Goal: Task Accomplishment & Management: Manage account settings

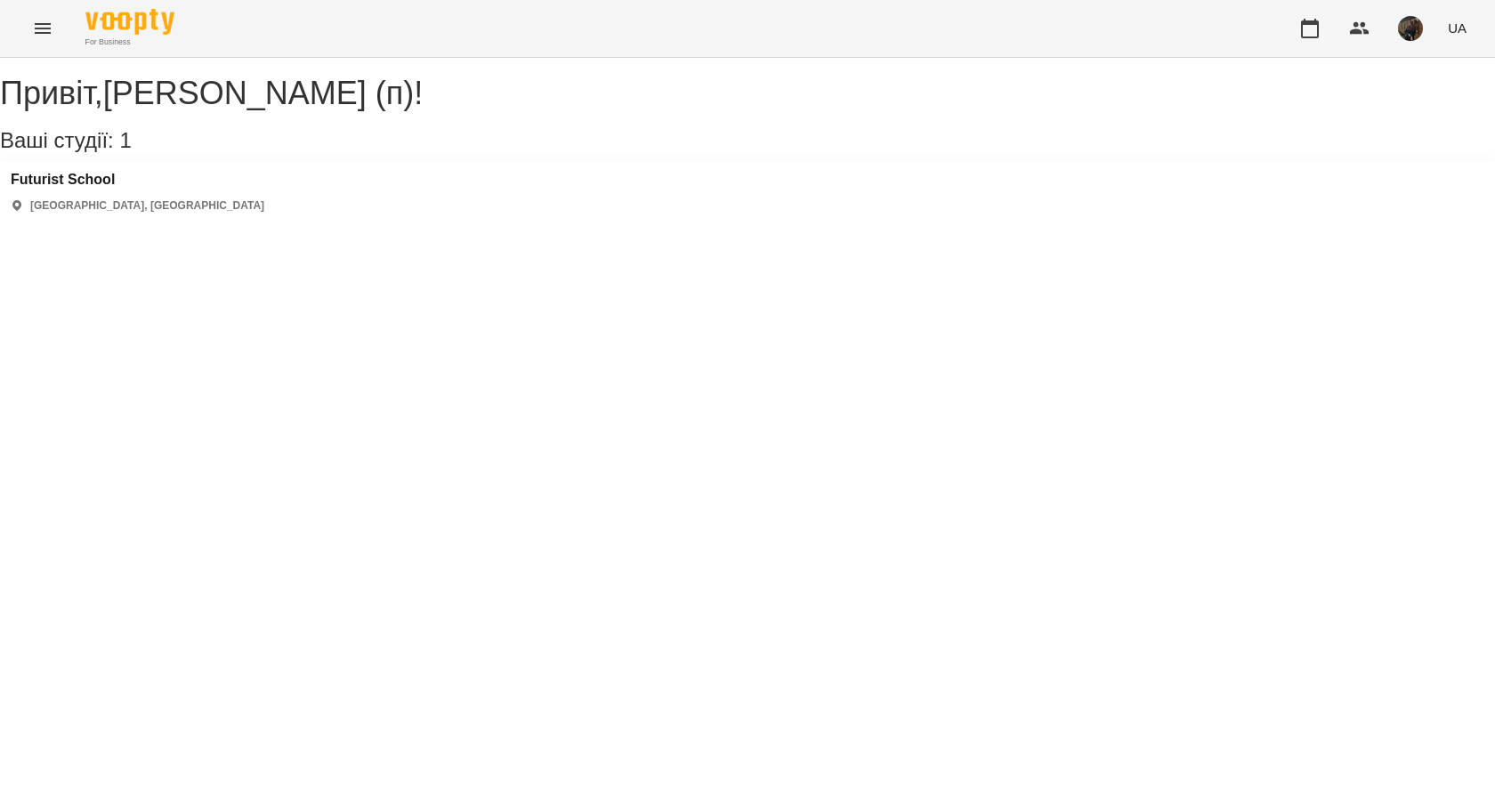
click at [133, 198] on div "[GEOGRAPHIC_DATA] [GEOGRAPHIC_DATA], [GEOGRAPHIC_DATA]" at bounding box center [747, 192] width 1495 height 63
click at [111, 188] on h3 "Futurist School" at bounding box center [138, 180] width 254 height 16
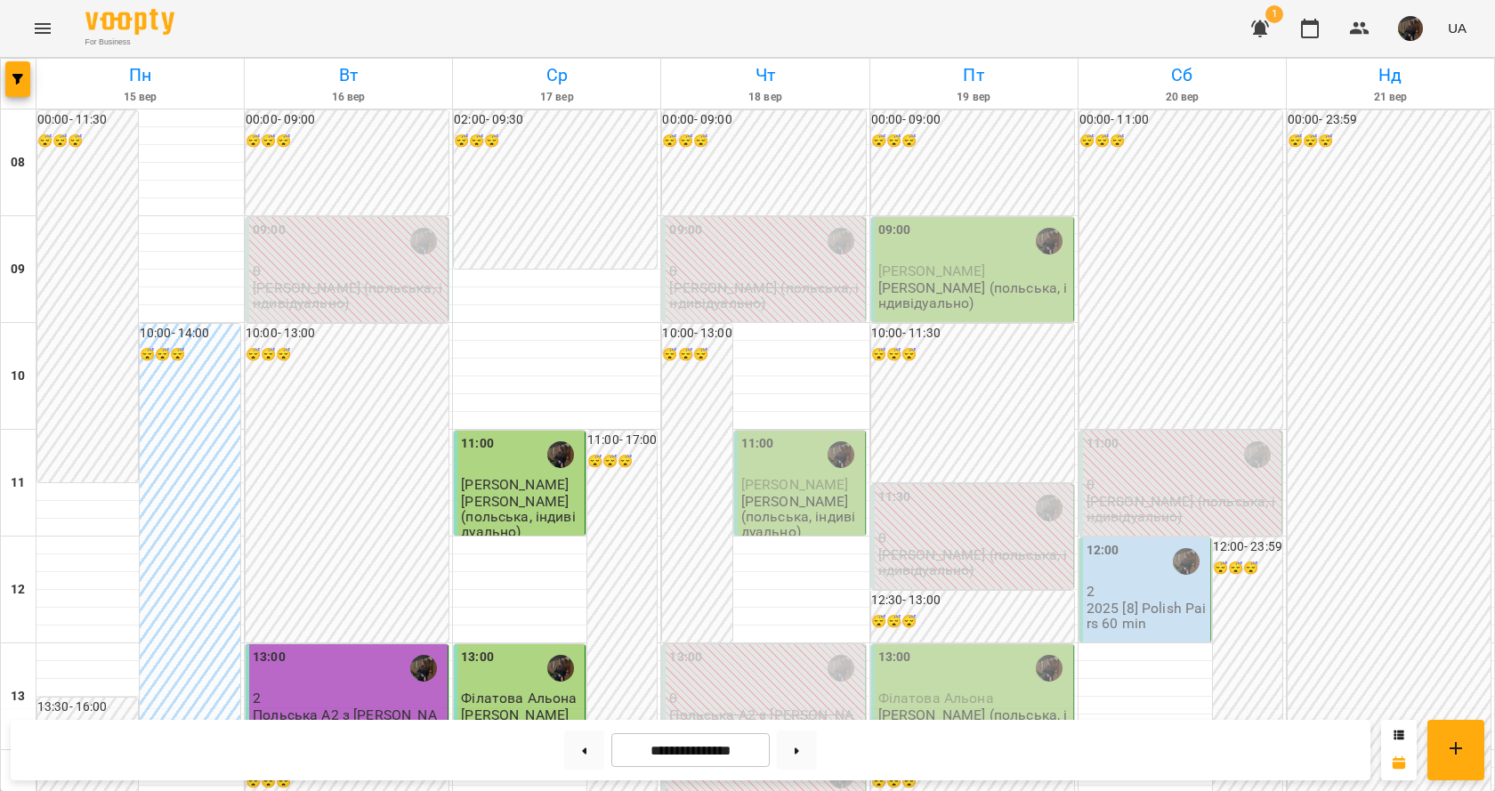
click at [757, 457] on div "11:00" at bounding box center [757, 454] width 33 height 41
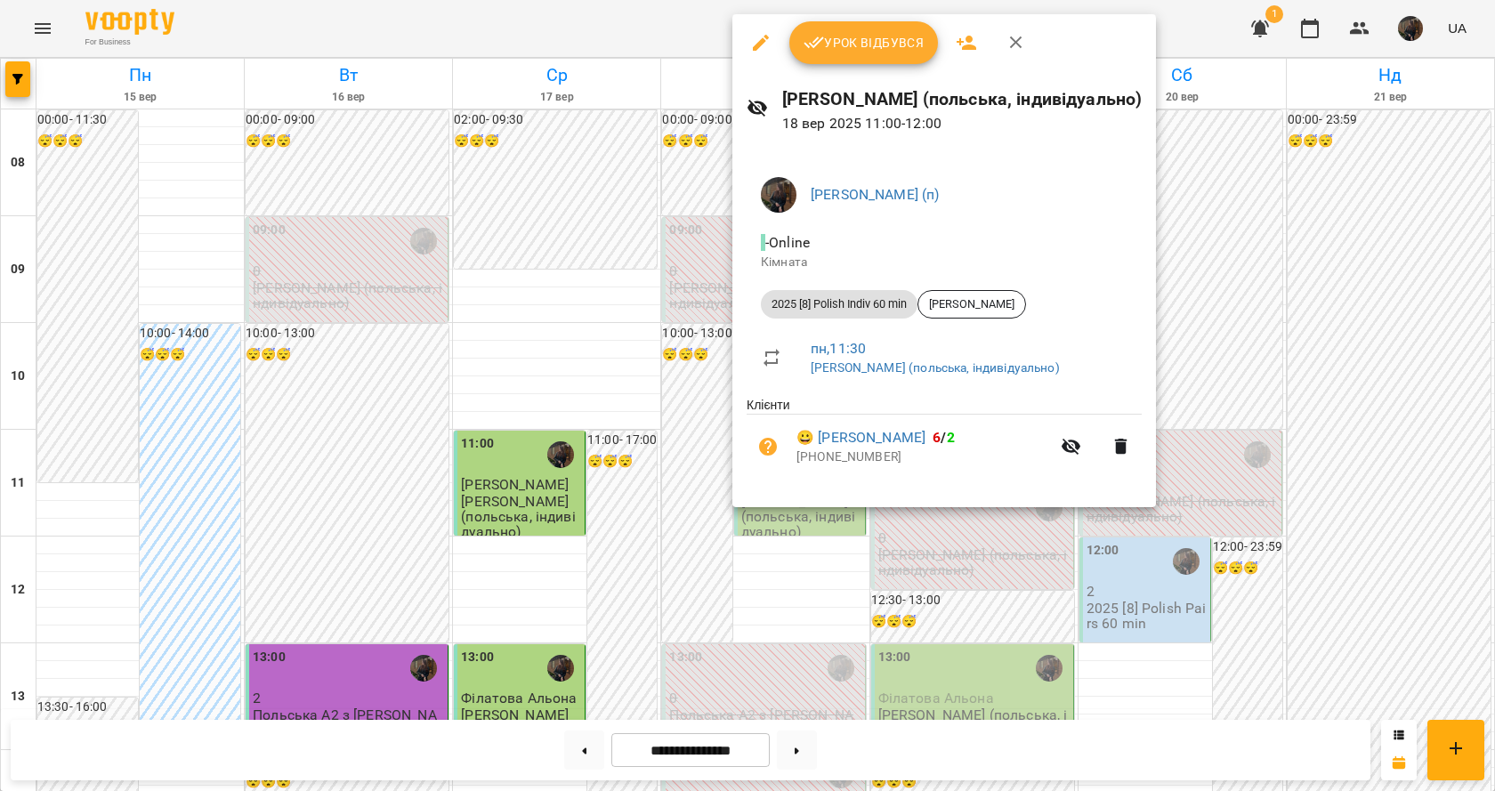
click at [824, 64] on div "Урок відбувся" at bounding box center [944, 42] width 424 height 57
click at [829, 56] on button "Урок відбувся" at bounding box center [864, 42] width 150 height 43
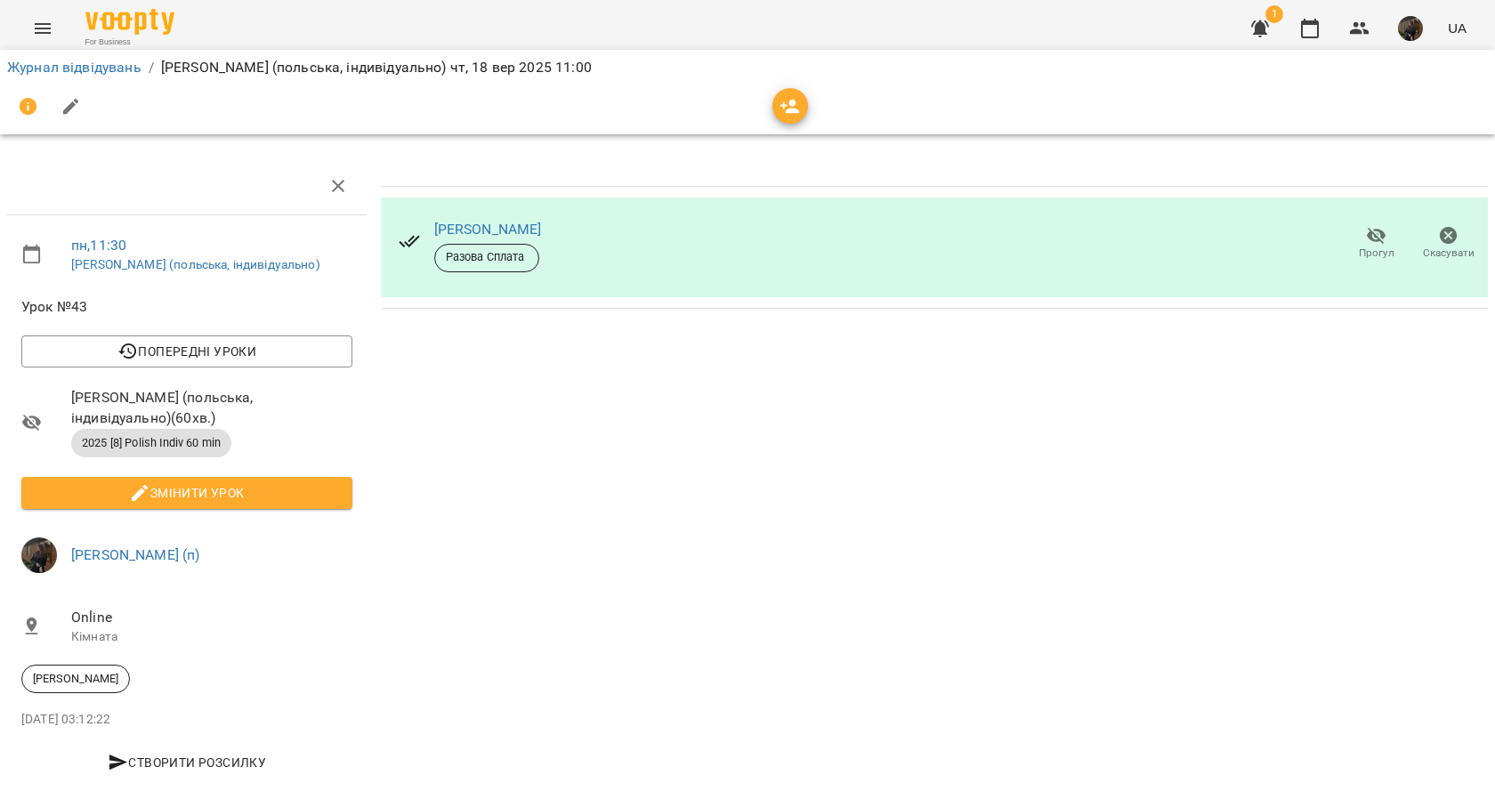
click at [90, 67] on link "Журнал відвідувань" at bounding box center [74, 67] width 134 height 17
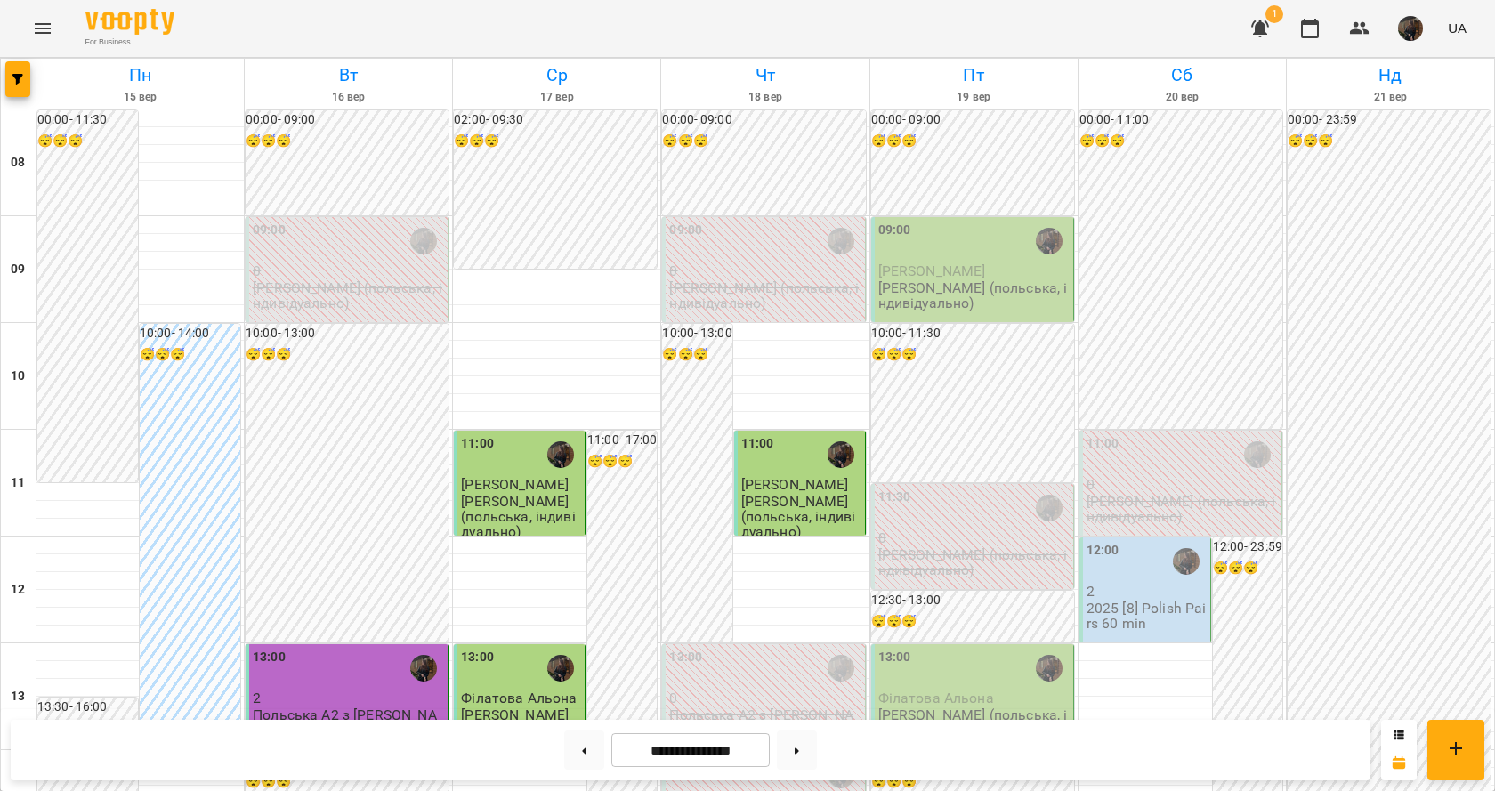
scroll to position [837, 0]
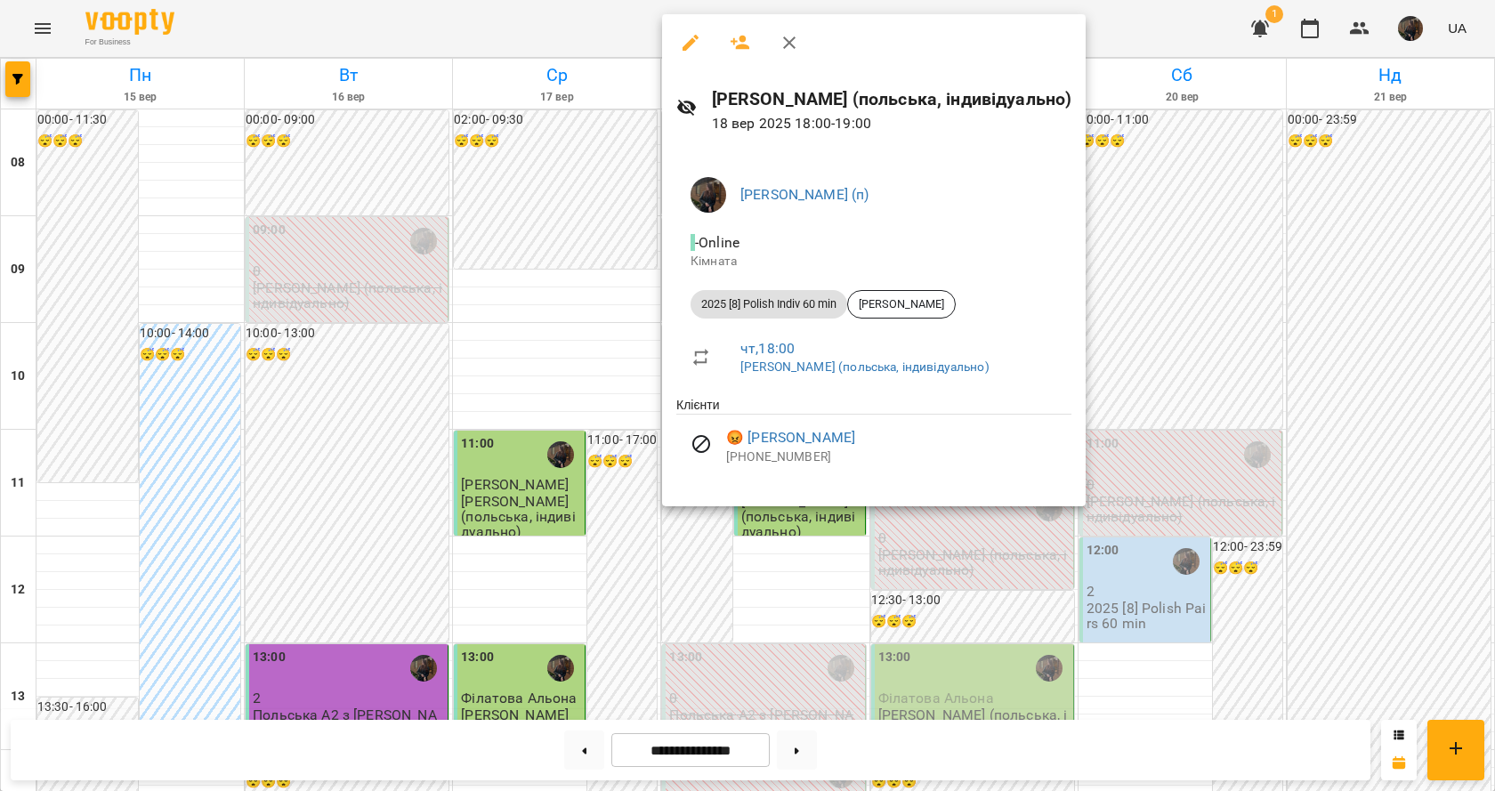
click at [556, 400] on div at bounding box center [747, 395] width 1495 height 791
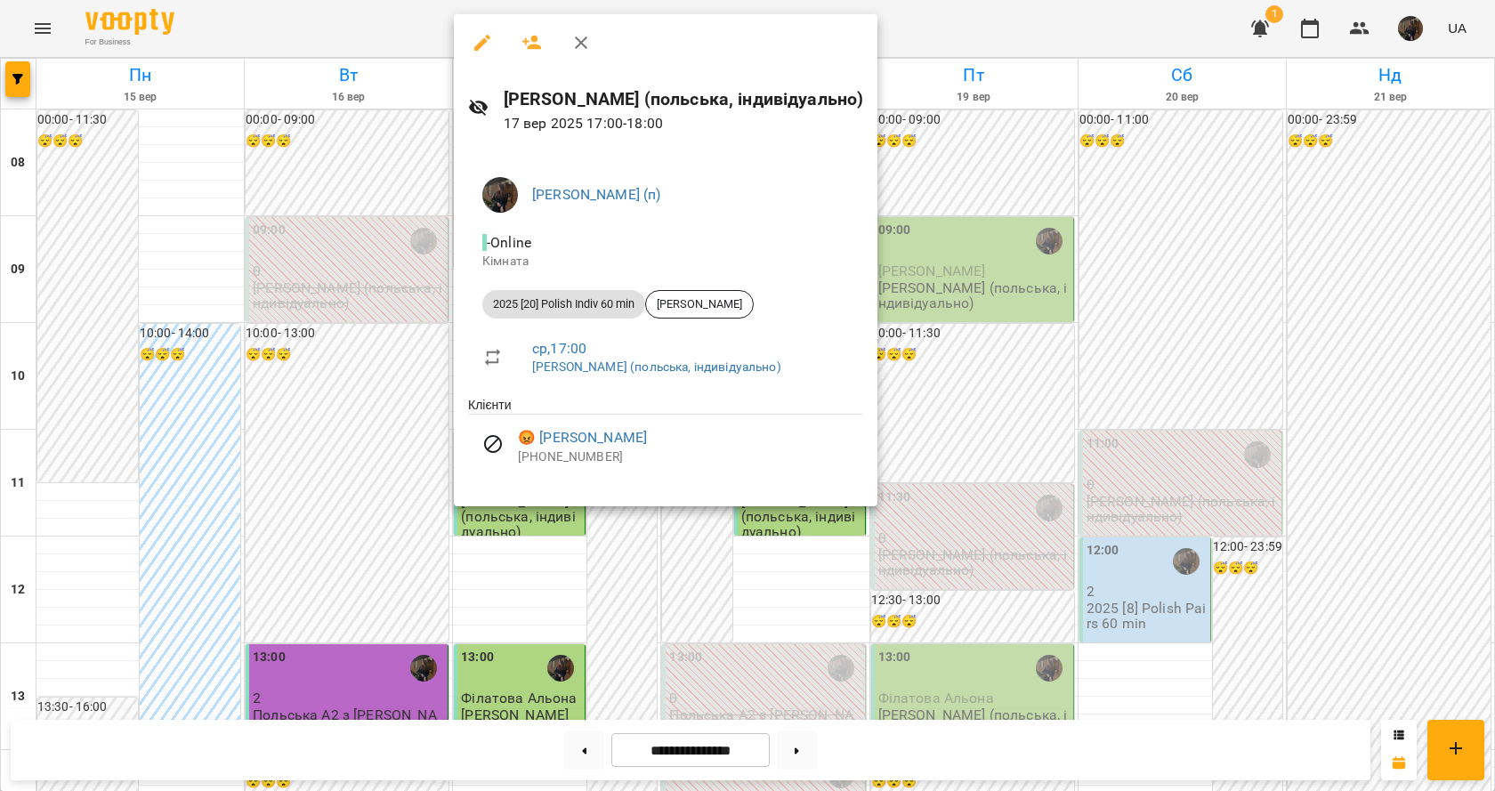
click at [786, 591] on div at bounding box center [747, 395] width 1495 height 791
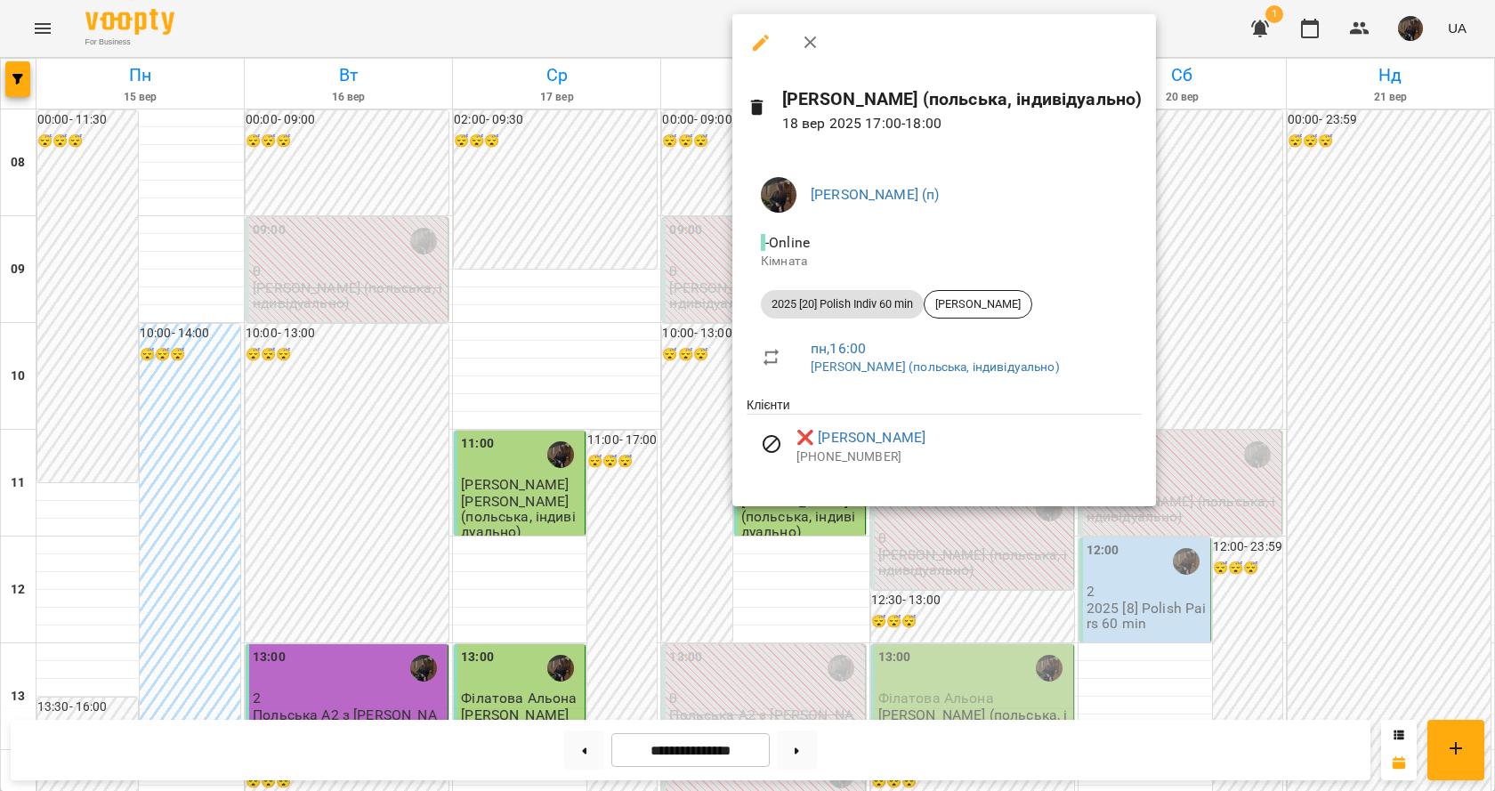
click at [691, 425] on div at bounding box center [747, 395] width 1495 height 791
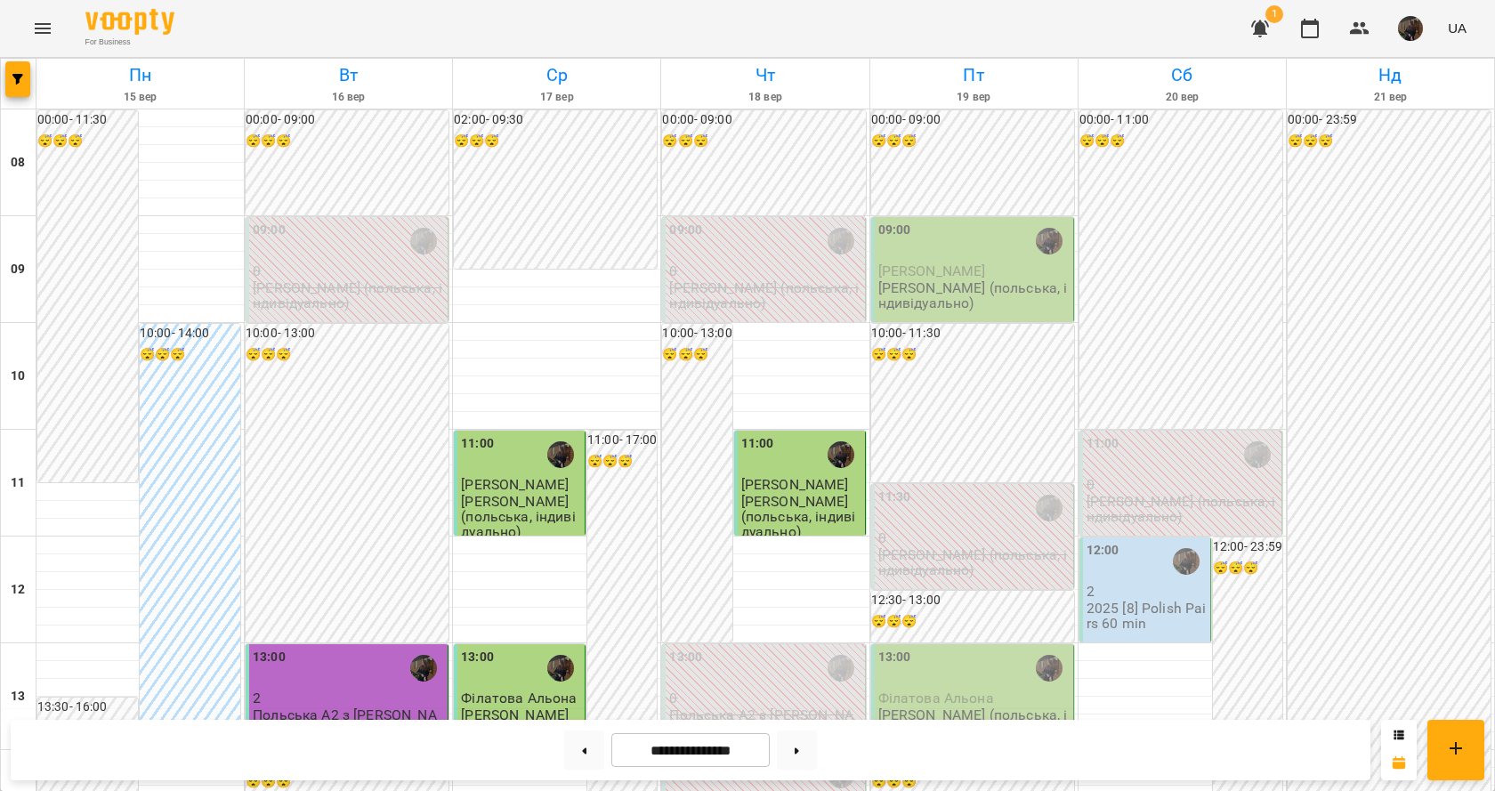
scroll to position [503, 0]
click at [803, 644] on div "13:00 0 Польська А2 з [PERSON_NAME] - пара" at bounding box center [763, 696] width 203 height 105
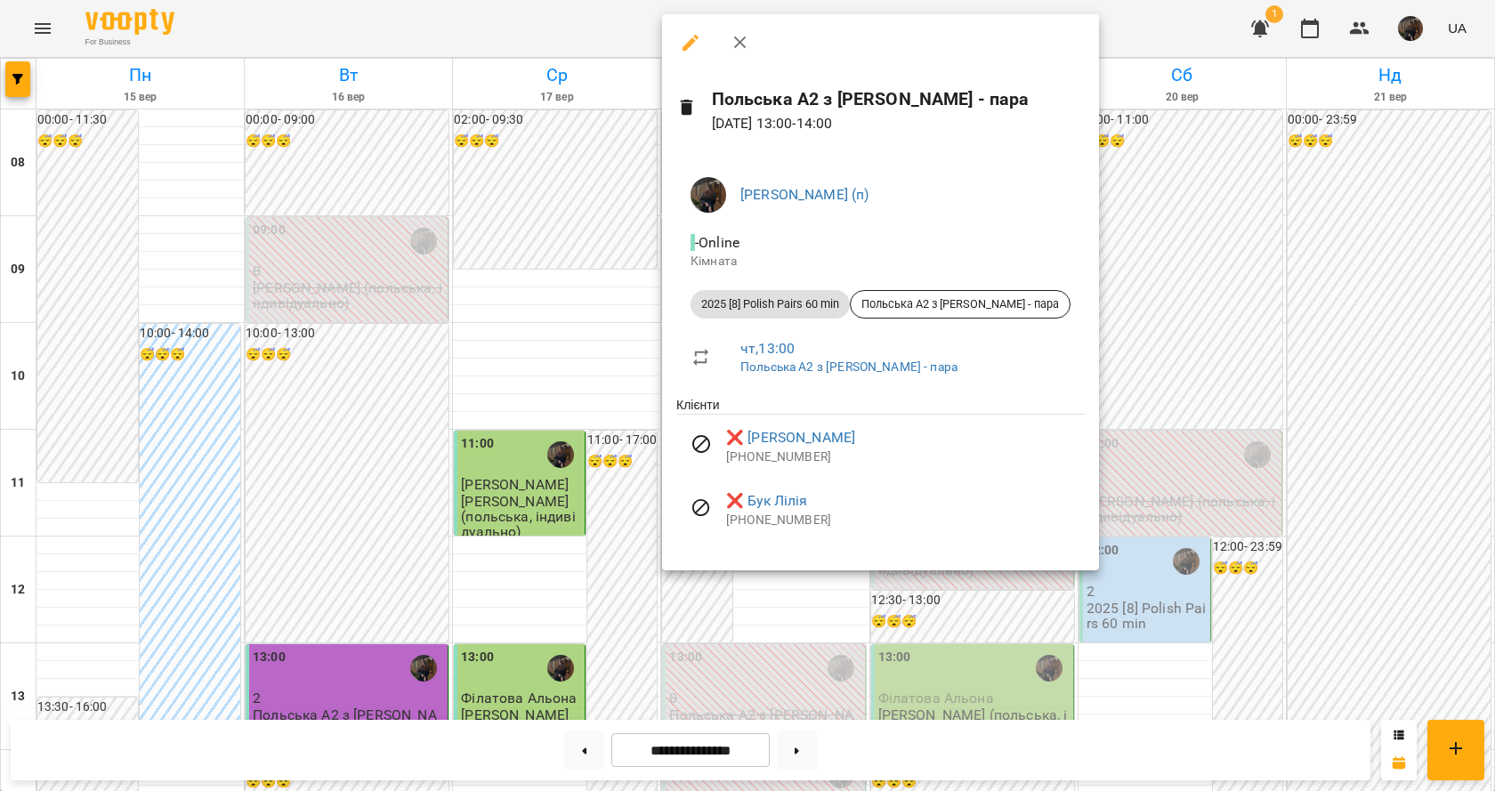
click at [607, 301] on div at bounding box center [747, 395] width 1495 height 791
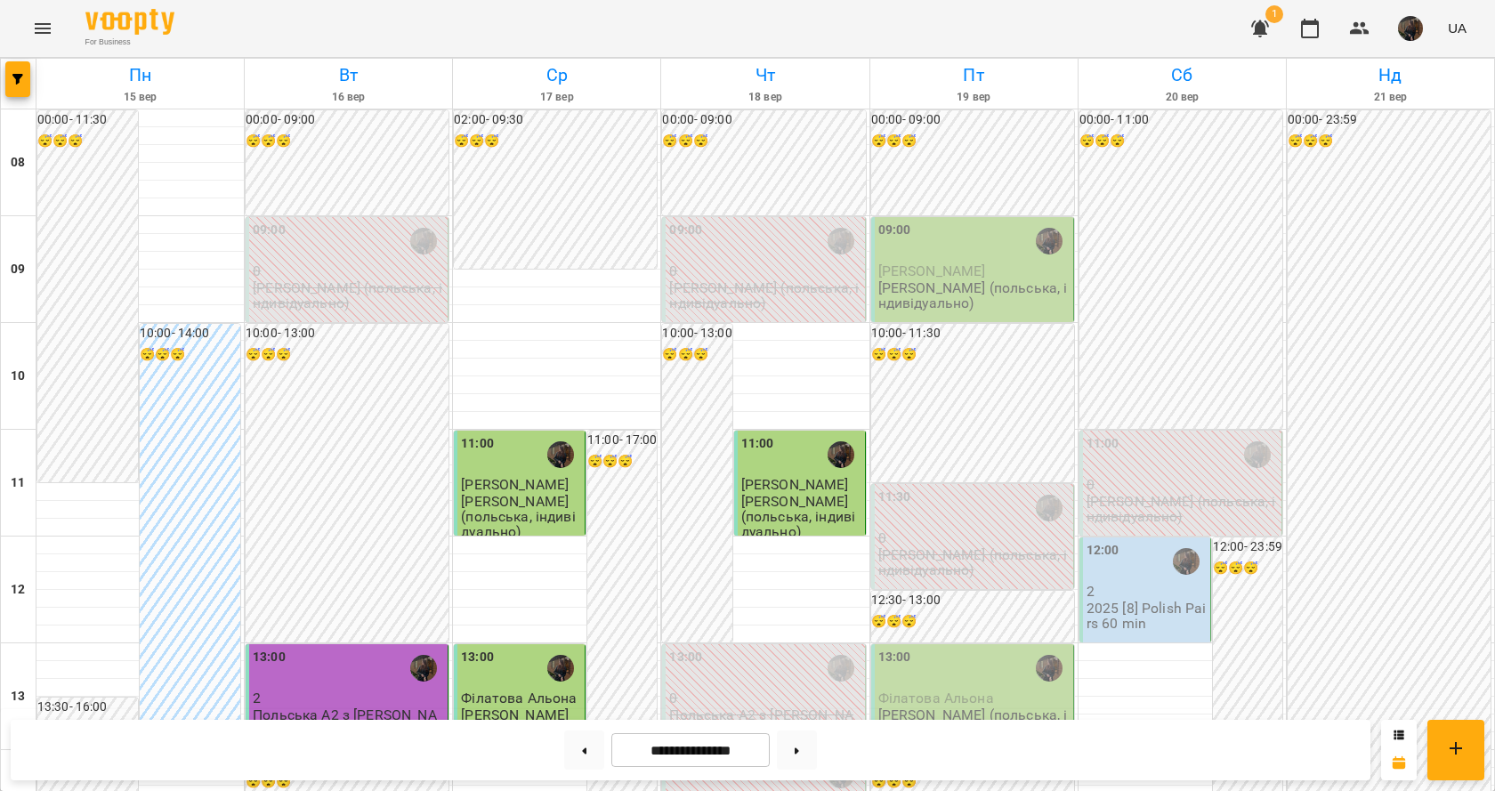
click at [772, 755] on div "14:00" at bounding box center [764, 775] width 191 height 41
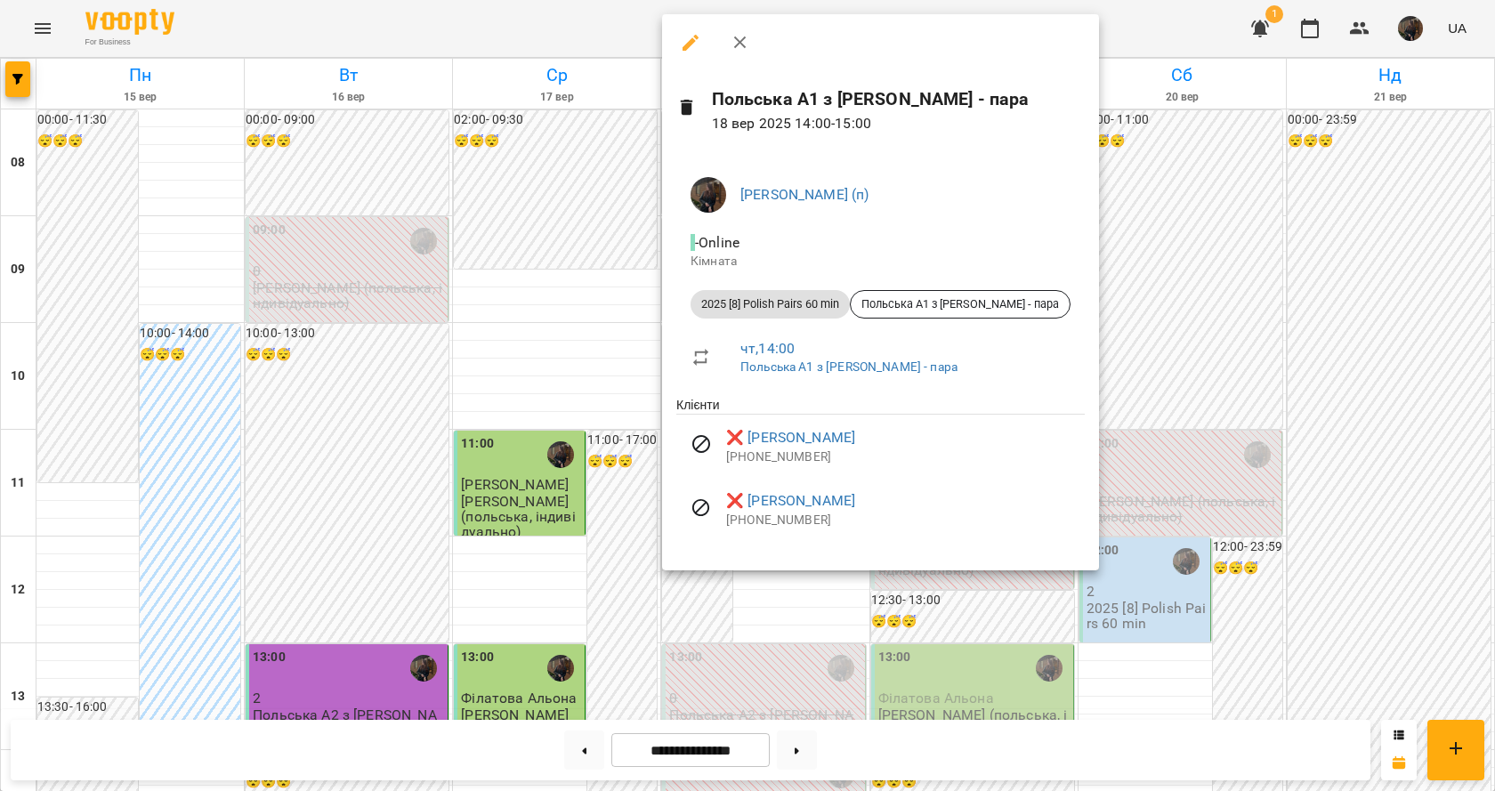
click at [629, 292] on div at bounding box center [747, 395] width 1495 height 791
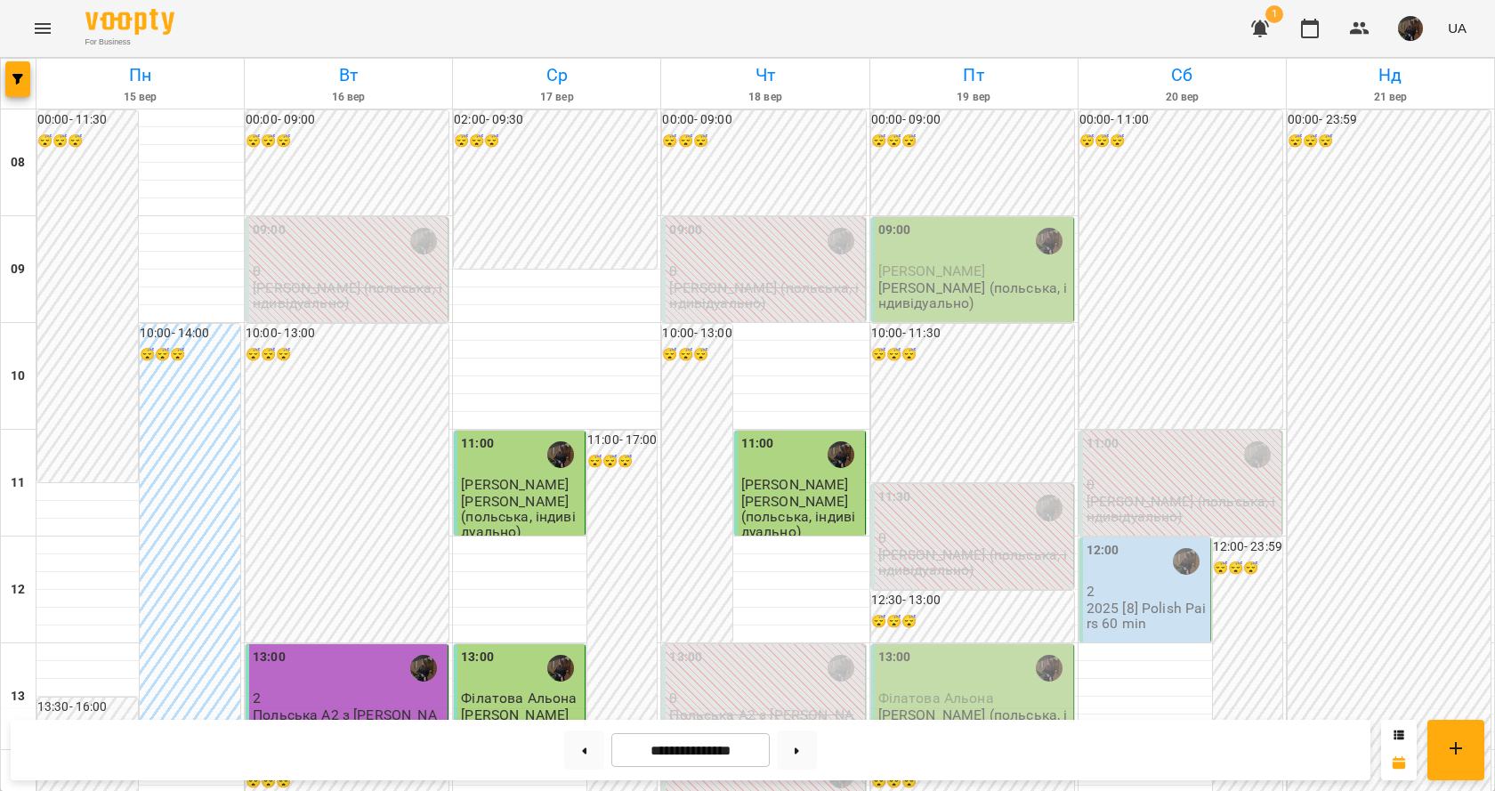
scroll to position [70, 0]
click at [1152, 601] on p "2025 [8] Polish Pairs 60 min" at bounding box center [1147, 616] width 120 height 31
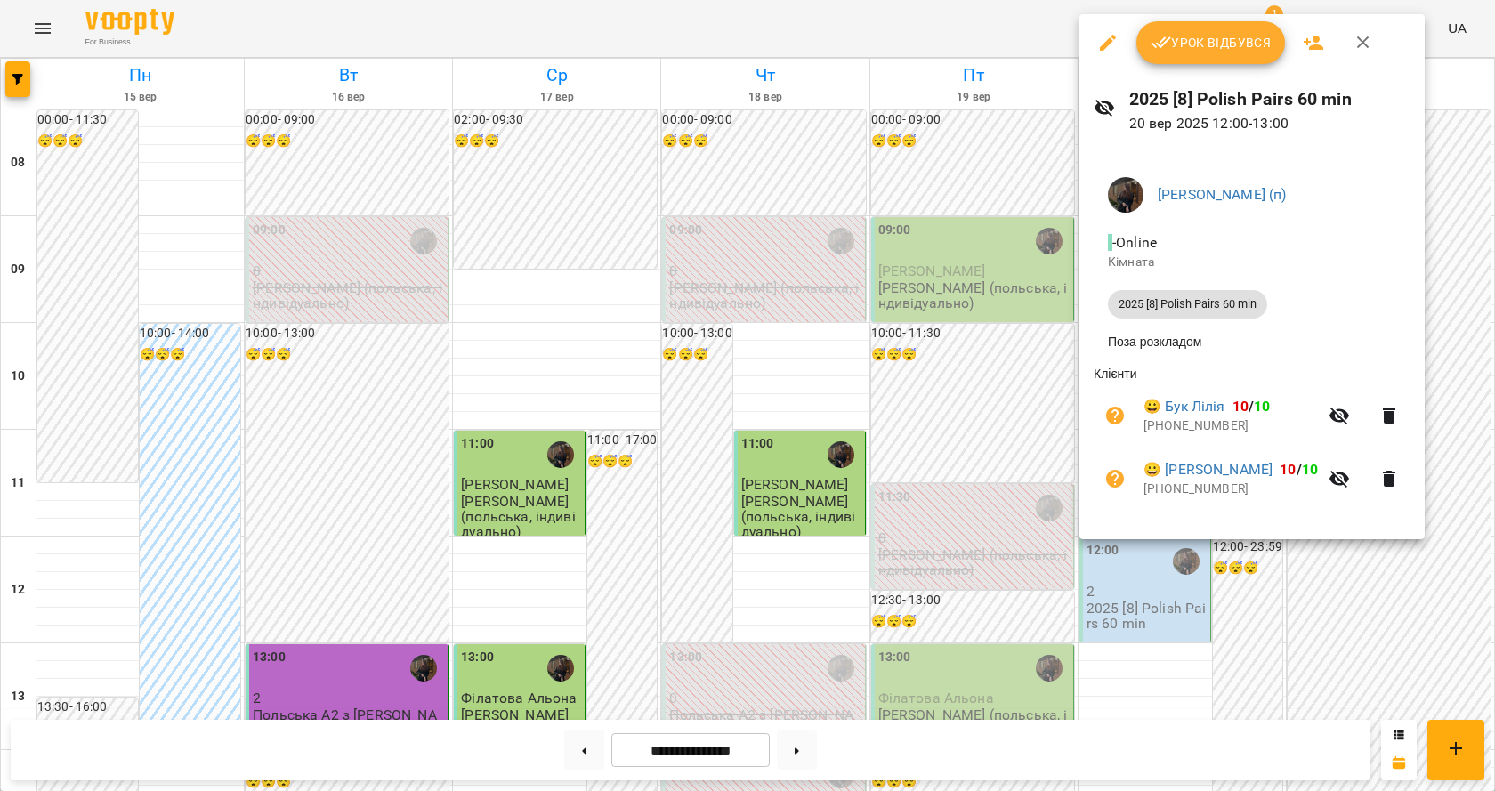
click at [874, 462] on div at bounding box center [747, 395] width 1495 height 791
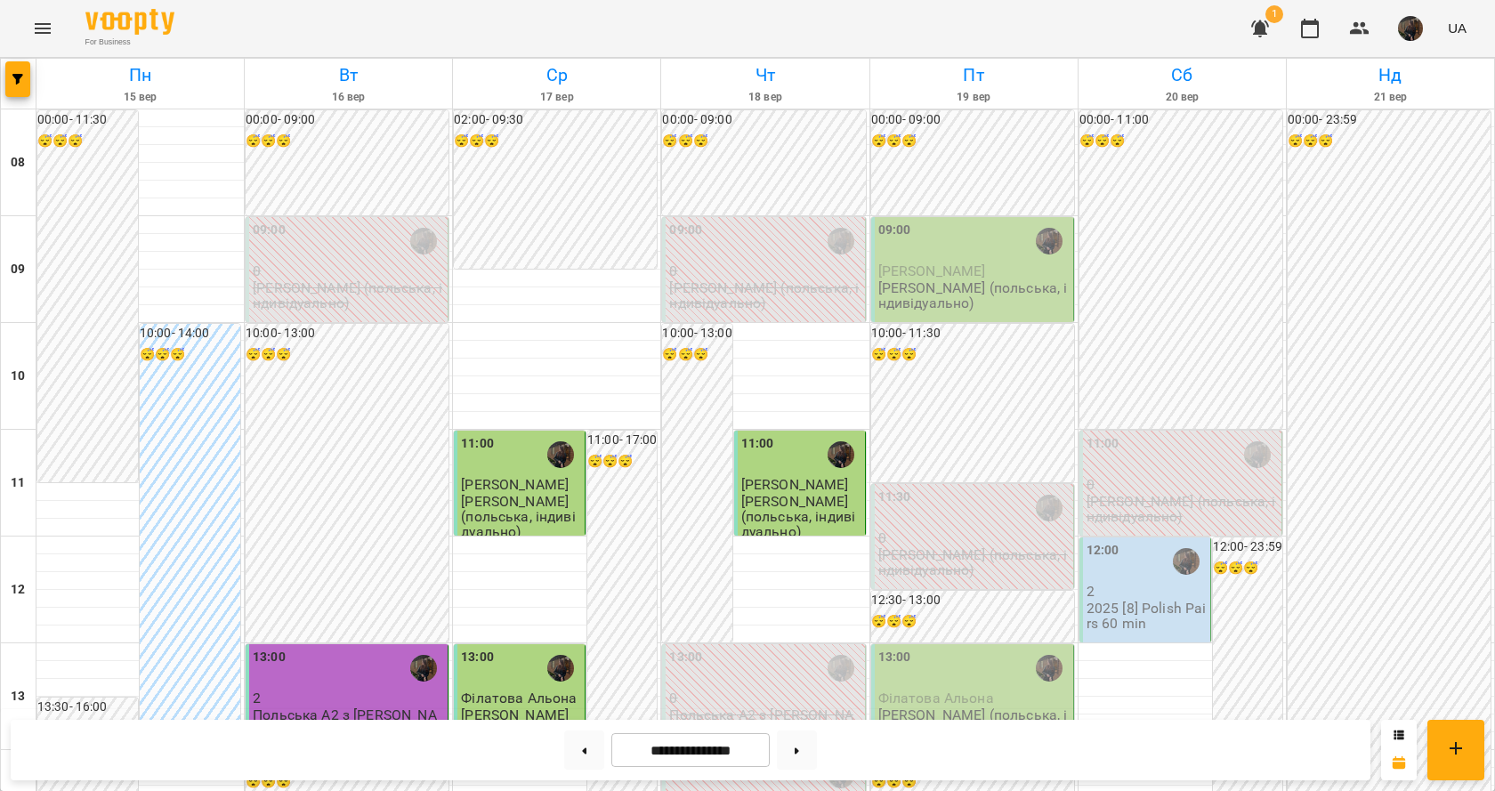
click at [1108, 494] on p "[PERSON_NAME] (польська, індивідуально)" at bounding box center [1182, 509] width 191 height 31
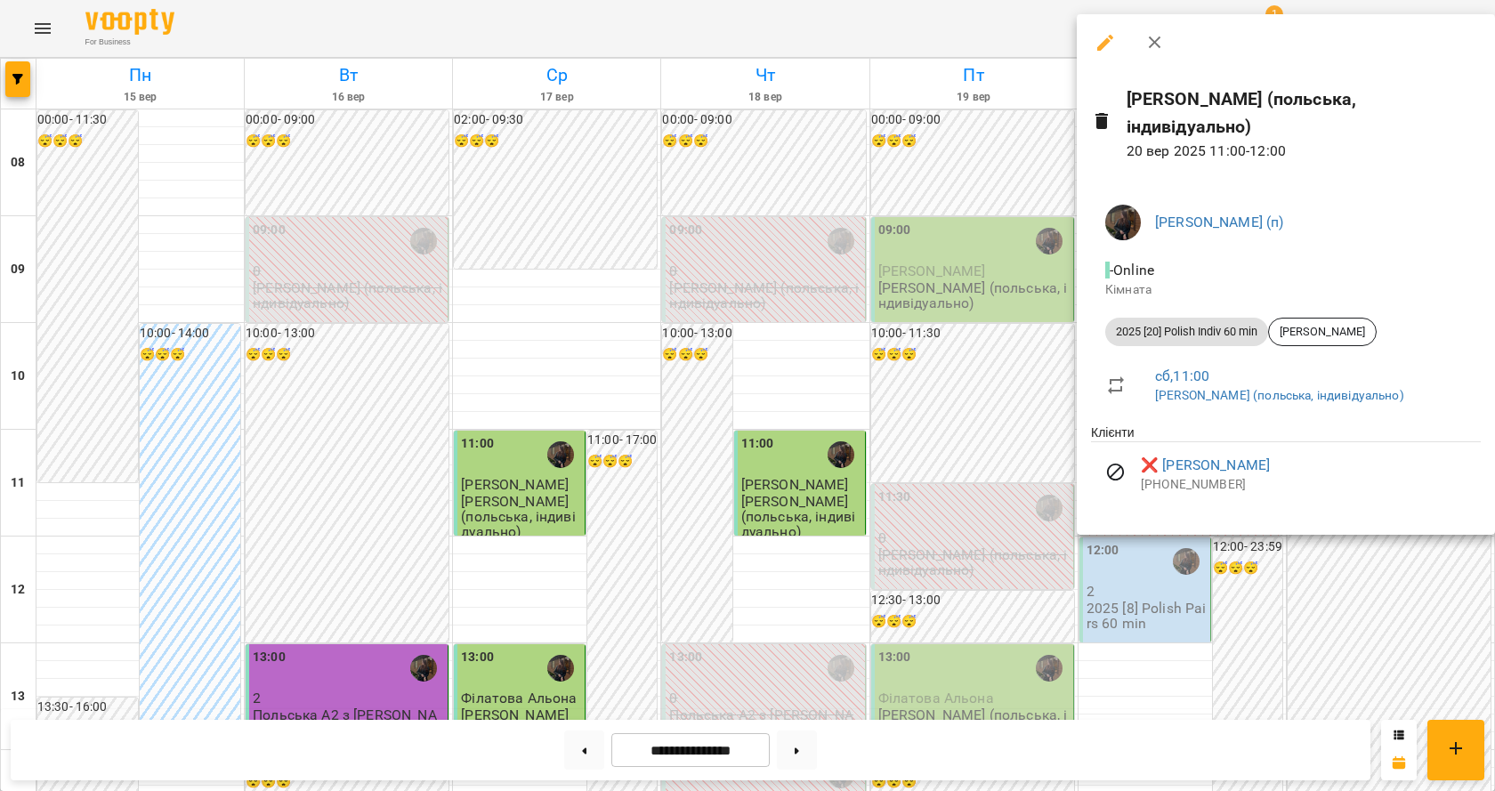
click at [935, 446] on div at bounding box center [747, 395] width 1495 height 791
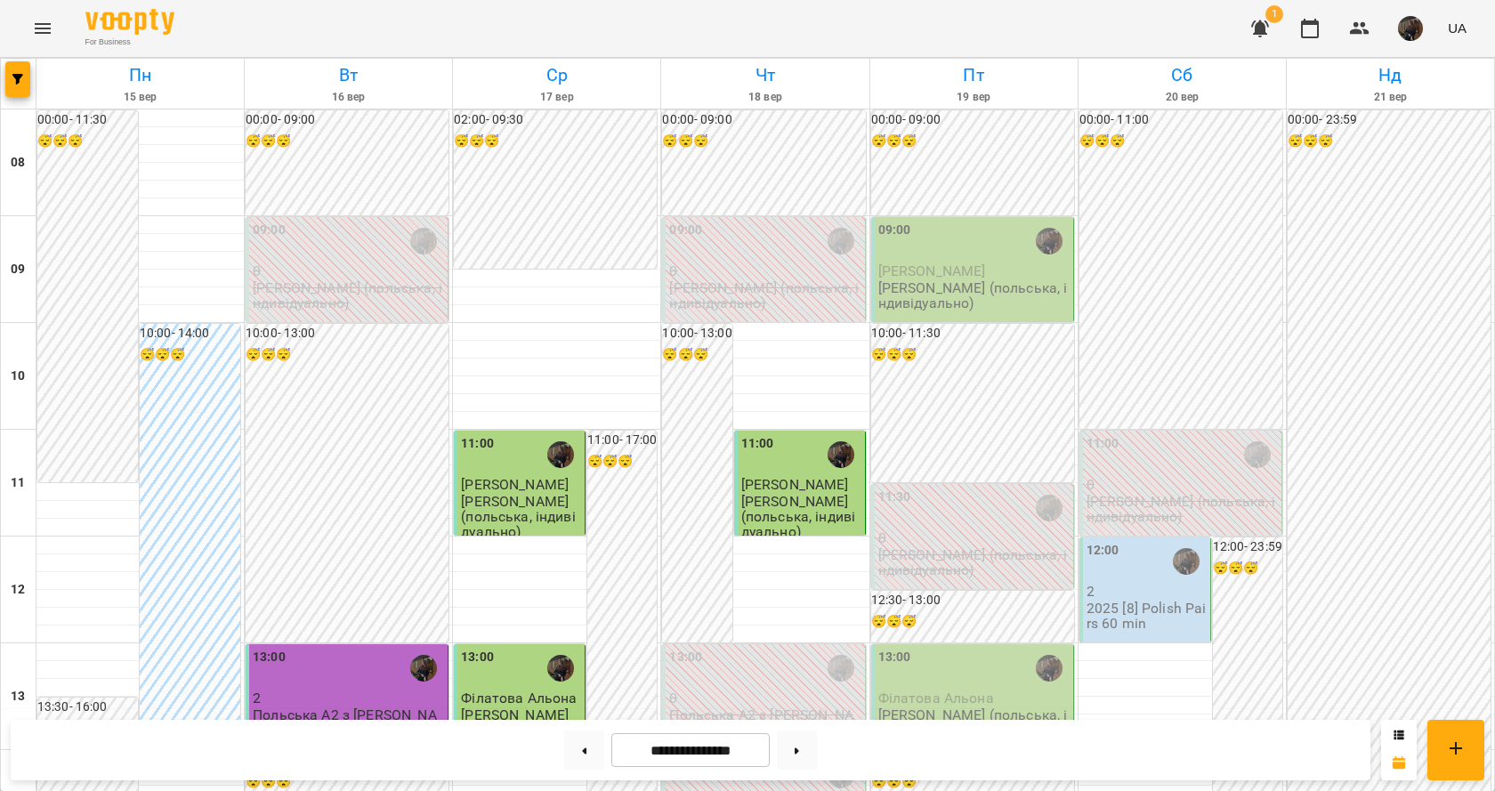
scroll to position [75, 0]
click at [1115, 601] on p "2025 [8] Polish Pairs 60 min" at bounding box center [1147, 616] width 120 height 31
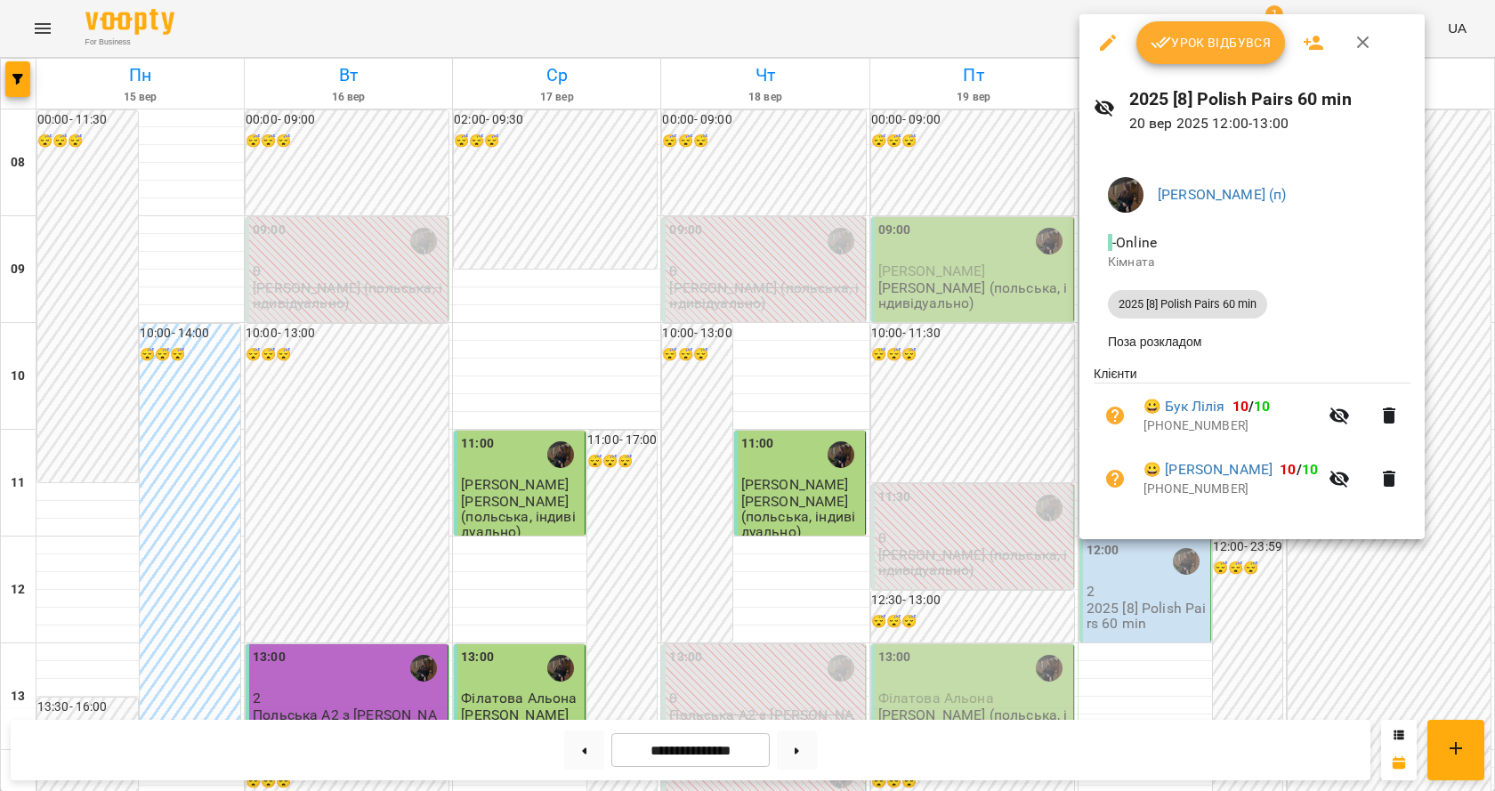
click at [997, 213] on div at bounding box center [747, 395] width 1495 height 791
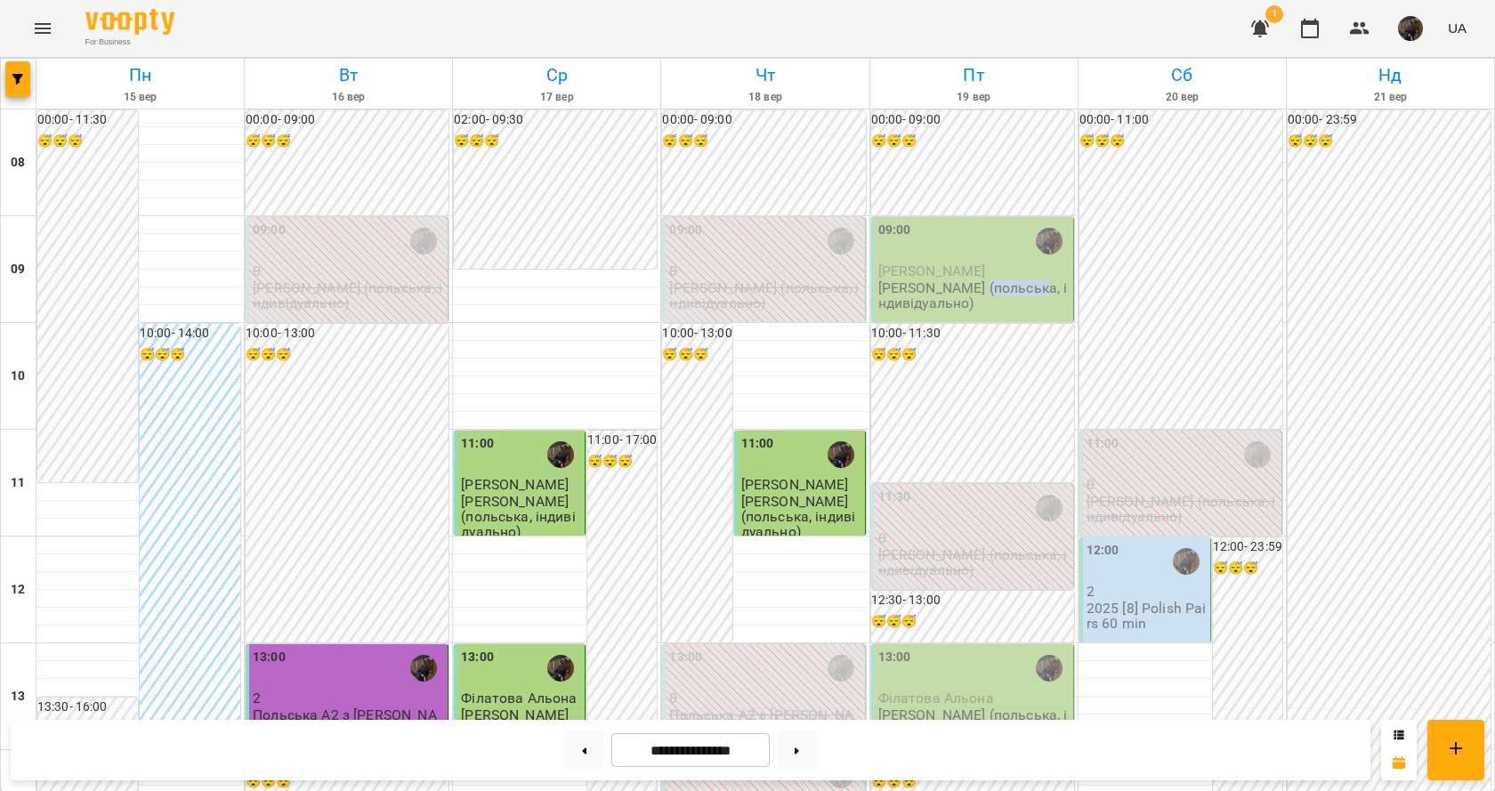
click at [997, 280] on p "[PERSON_NAME] (польська, індивідуально)" at bounding box center [973, 295] width 191 height 31
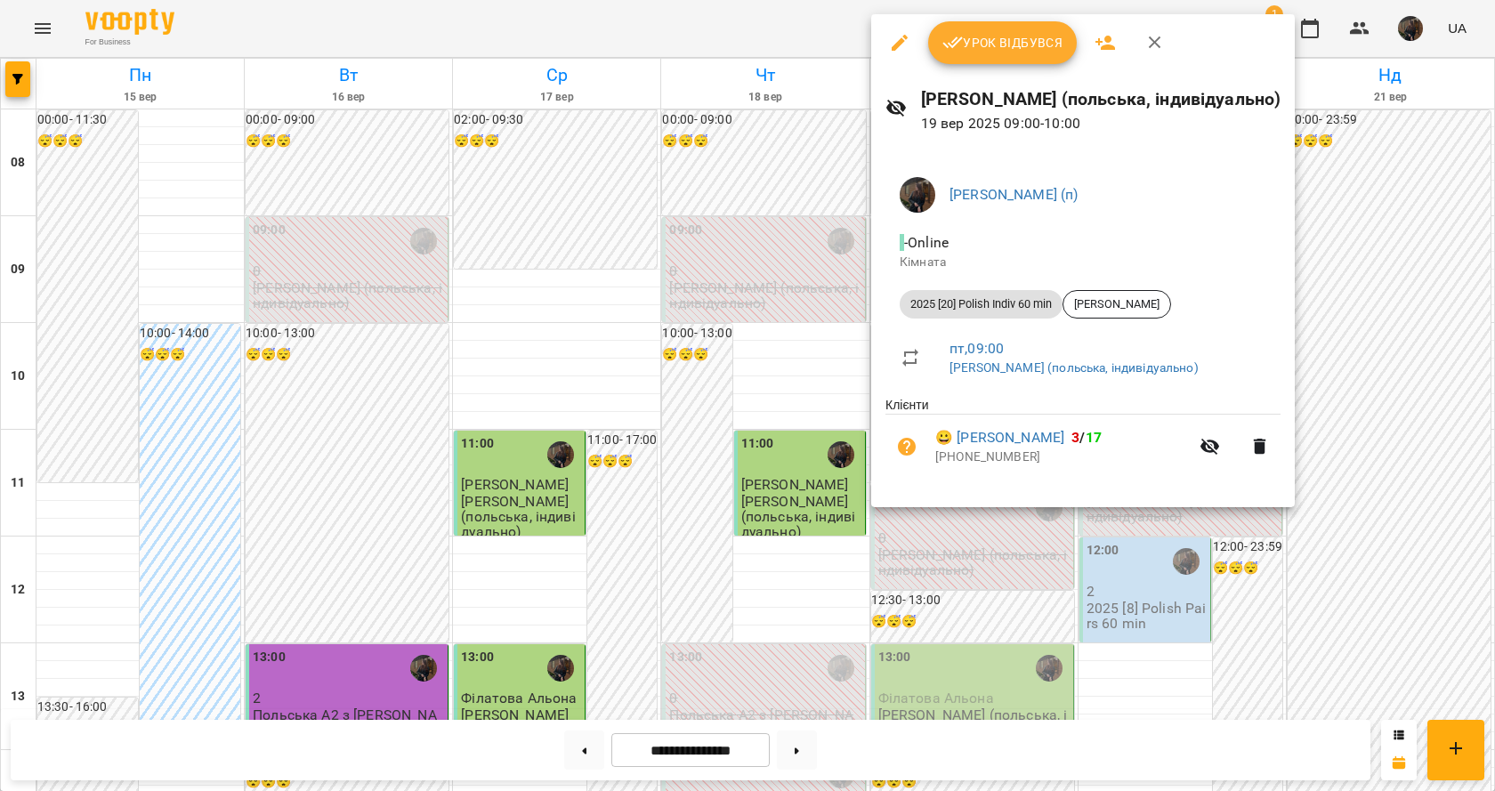
click at [767, 213] on div at bounding box center [747, 395] width 1495 height 791
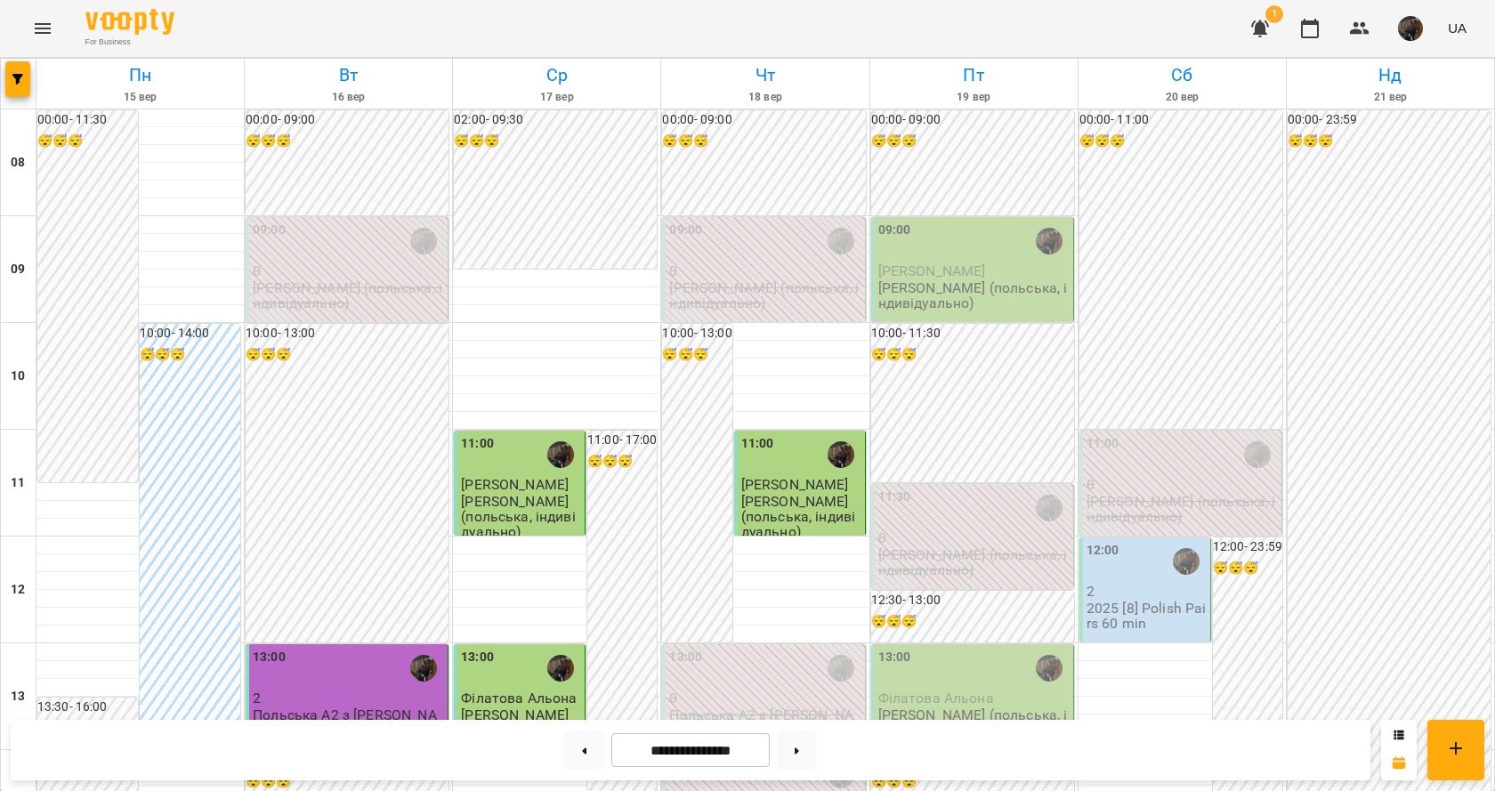
scroll to position [999, 0]
